Goal: Information Seeking & Learning: Learn about a topic

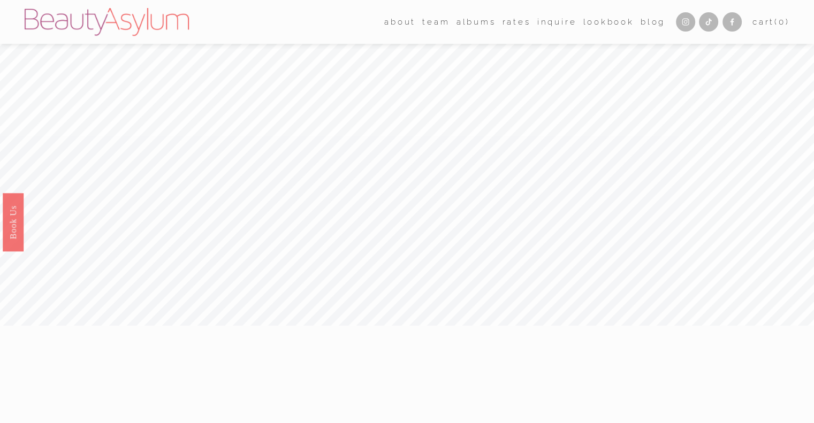
click at [515, 19] on link "Rates" at bounding box center [517, 22] width 28 height 16
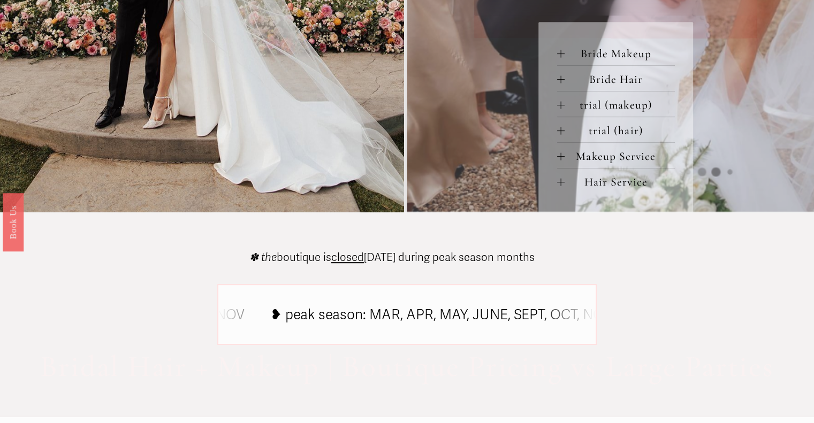
scroll to position [428, 0]
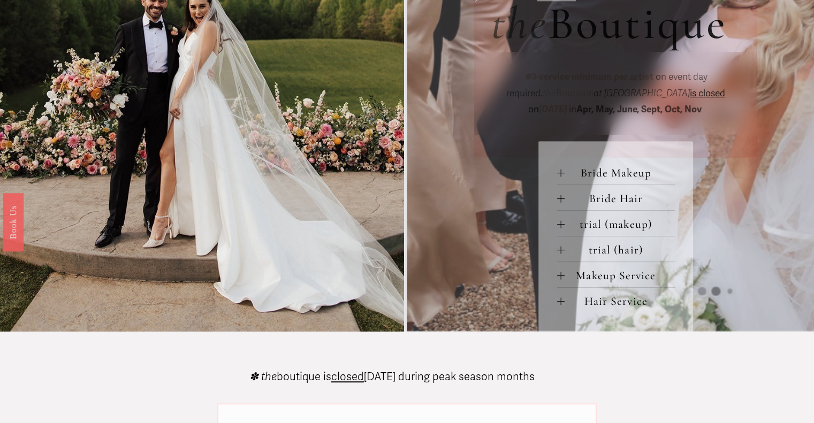
click at [561, 174] on div at bounding box center [560, 172] width 7 height 7
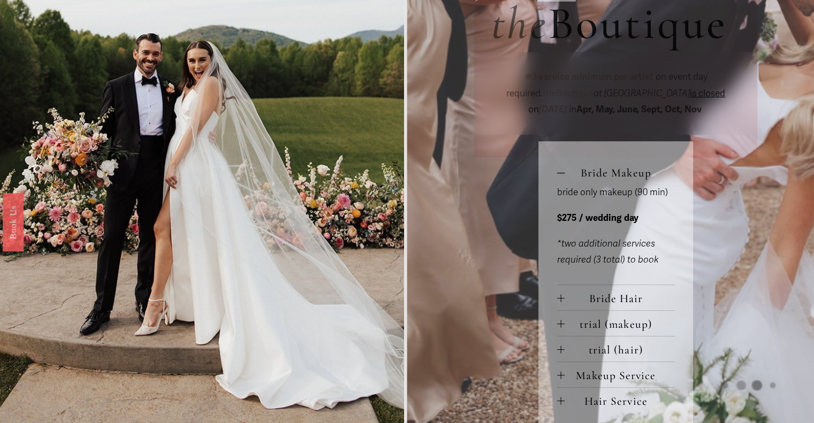
click at [559, 328] on div at bounding box center [560, 324] width 7 height 7
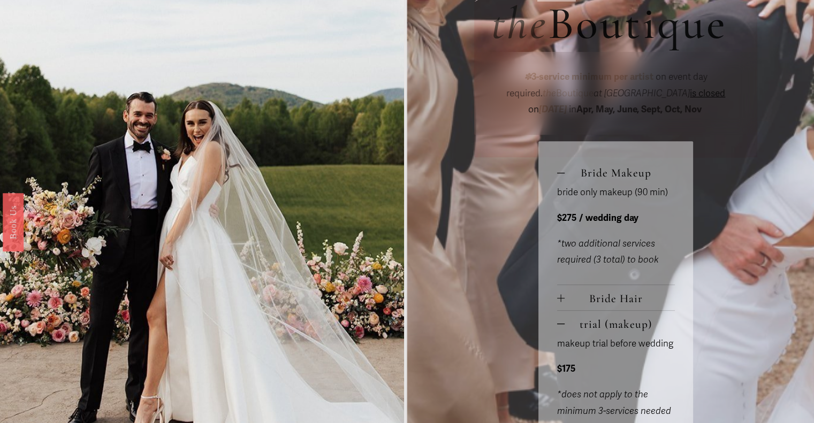
click at [559, 328] on div at bounding box center [560, 324] width 7 height 7
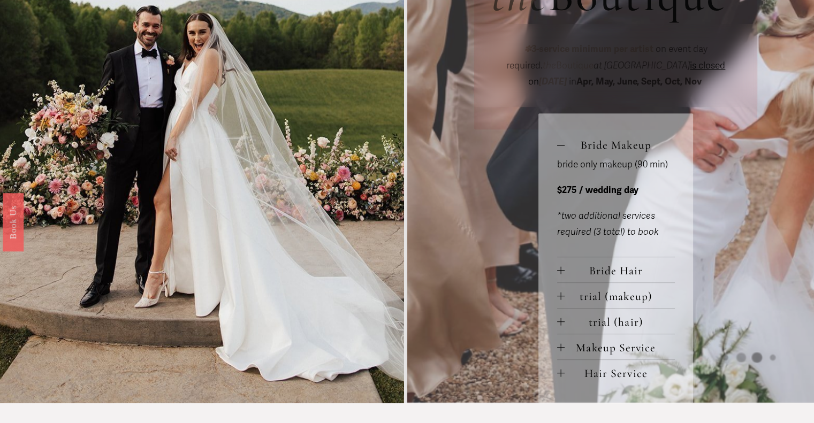
scroll to position [482, 0]
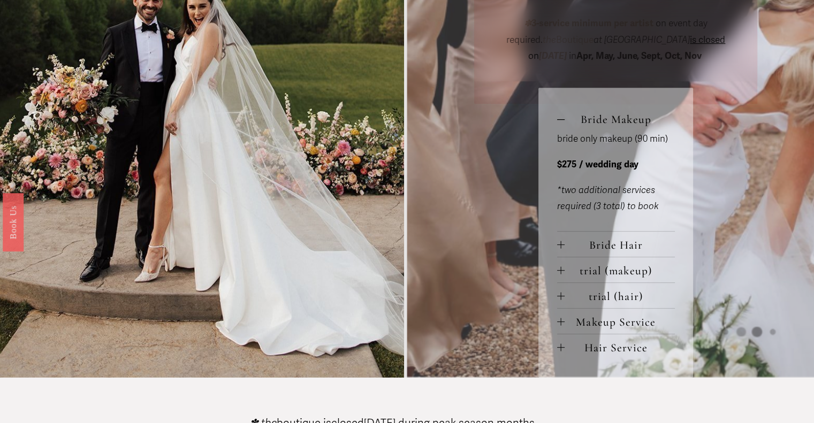
click at [563, 324] on div at bounding box center [560, 321] width 7 height 7
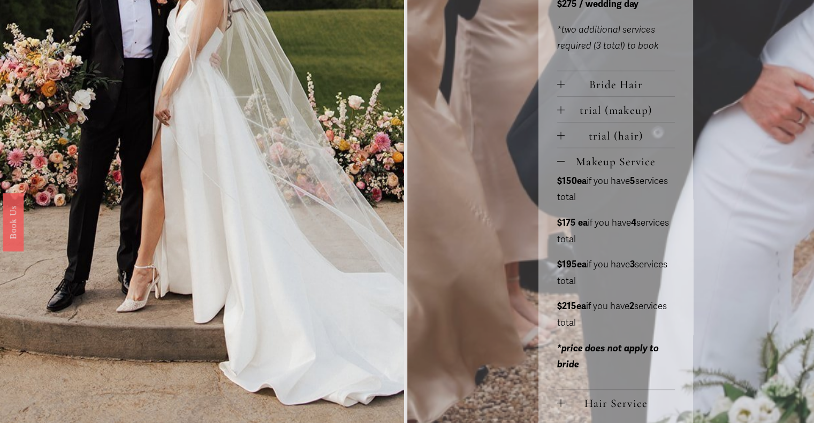
scroll to position [696, 0]
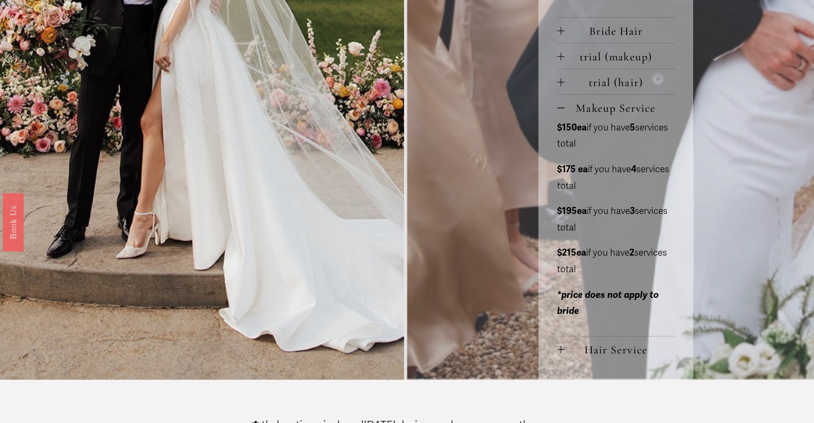
click at [593, 350] on span "Hair Service" at bounding box center [620, 350] width 110 height 14
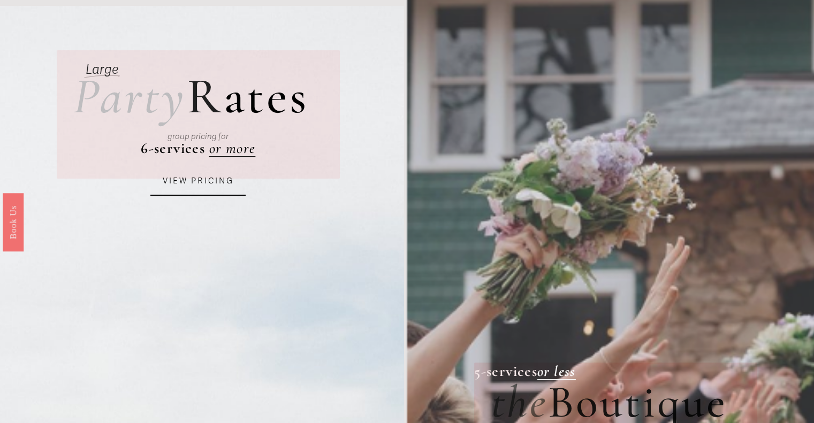
scroll to position [0, 0]
